Goal: Task Accomplishment & Management: Complete application form

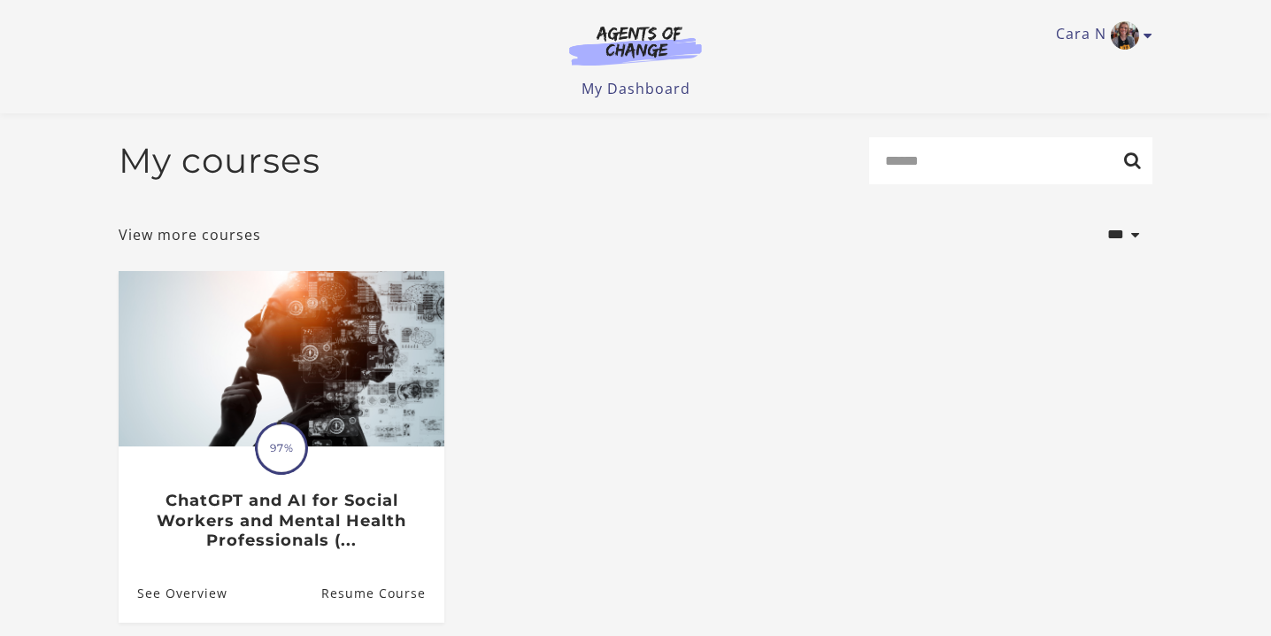
scroll to position [176, 0]
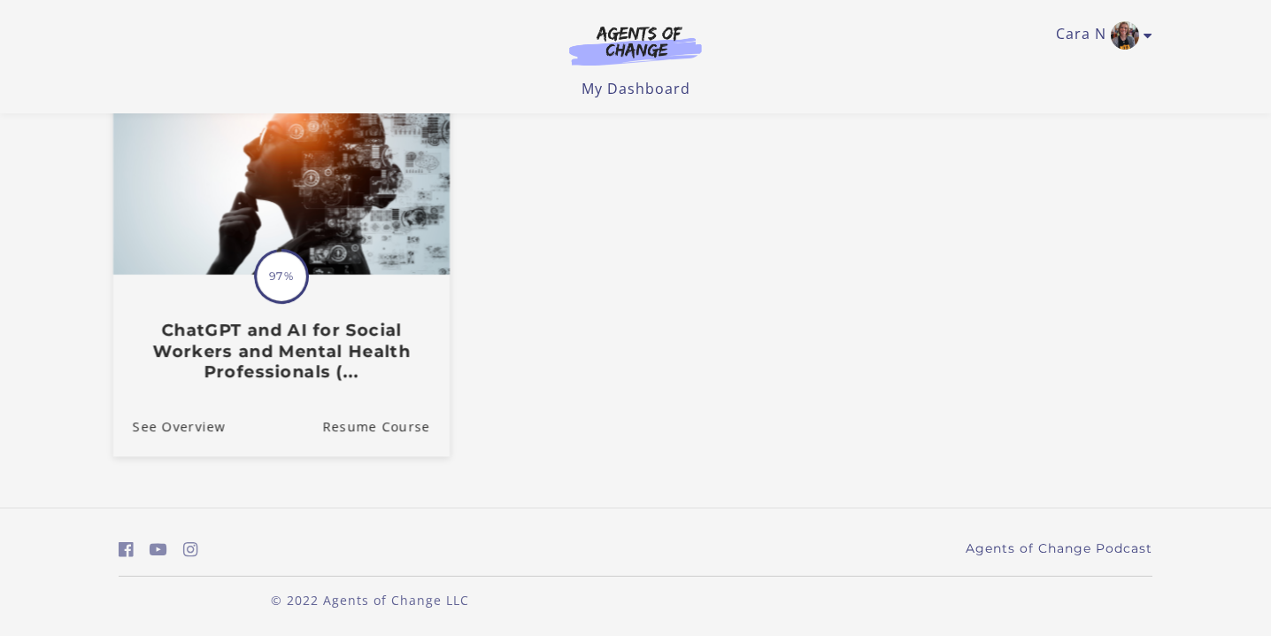
click at [310, 289] on div "Translation missing: en.liquid.partials.dashboard_course_card.progress_descript…" at bounding box center [281, 328] width 336 height 105
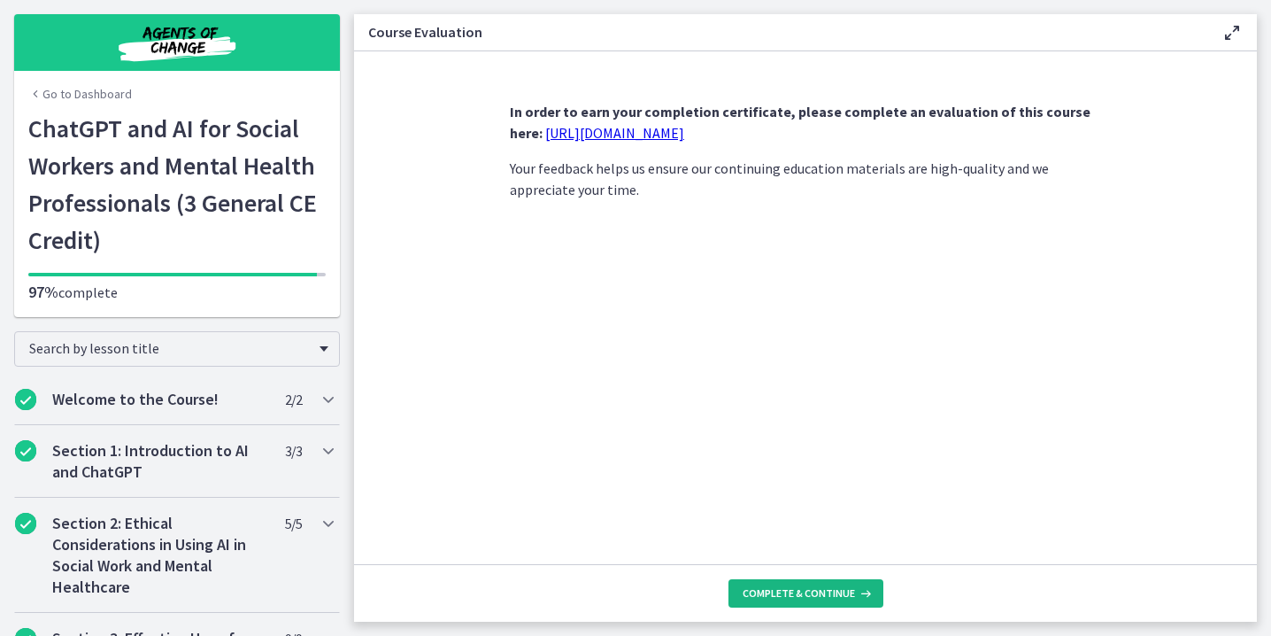
click at [776, 586] on span "Complete & continue" at bounding box center [799, 593] width 112 height 14
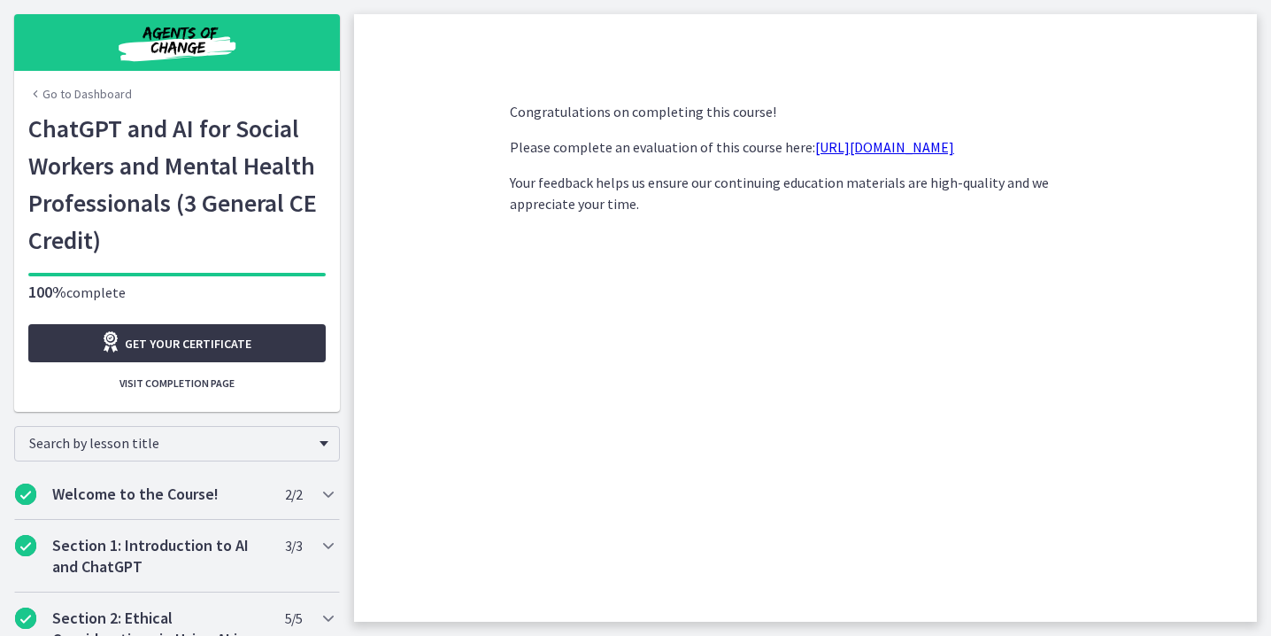
click at [205, 345] on span "Get your certificate" at bounding box center [188, 343] width 127 height 21
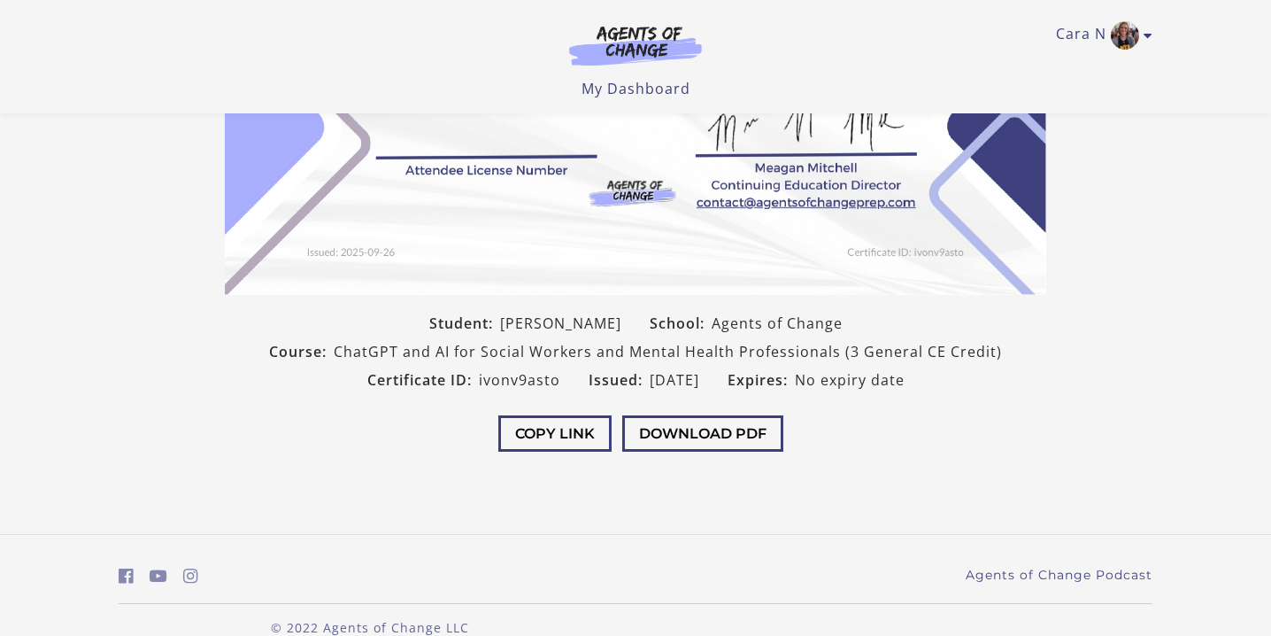
scroll to position [331, 0]
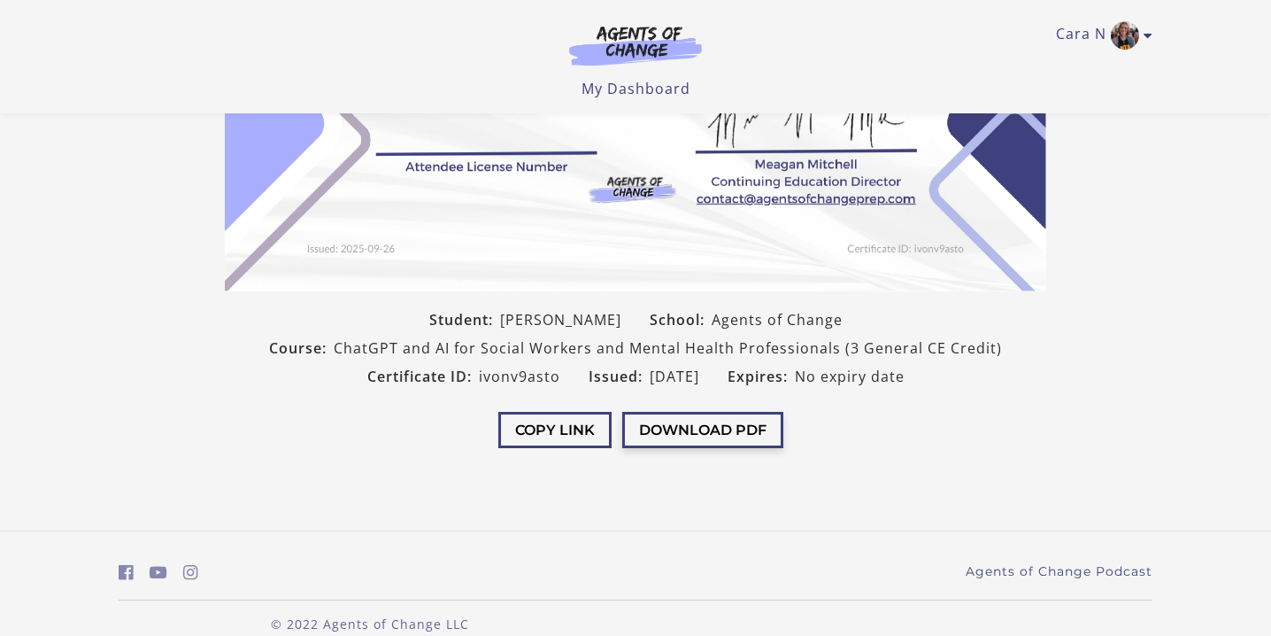
click at [695, 430] on button "Download PDF" at bounding box center [702, 430] width 161 height 36
